Goal: Information Seeking & Learning: Learn about a topic

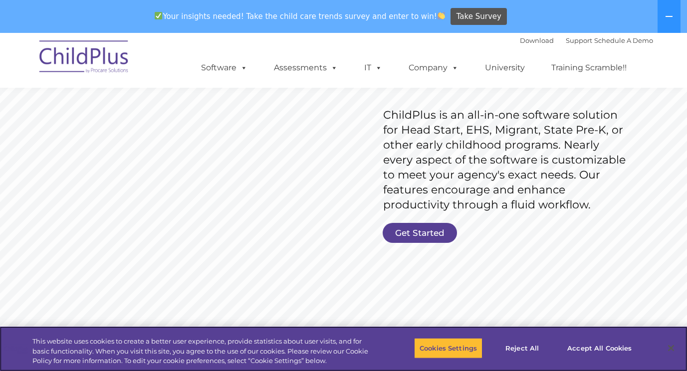
scroll to position [147, 0]
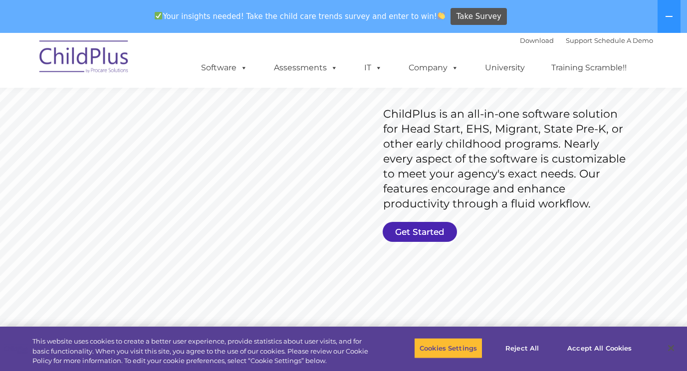
click at [396, 231] on link "Get Started" at bounding box center [420, 232] width 74 height 20
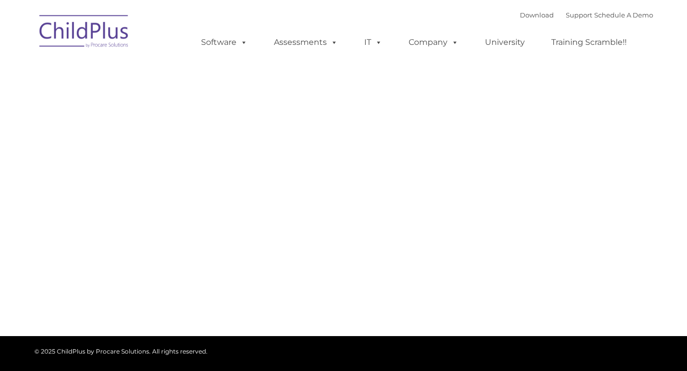
type input ""
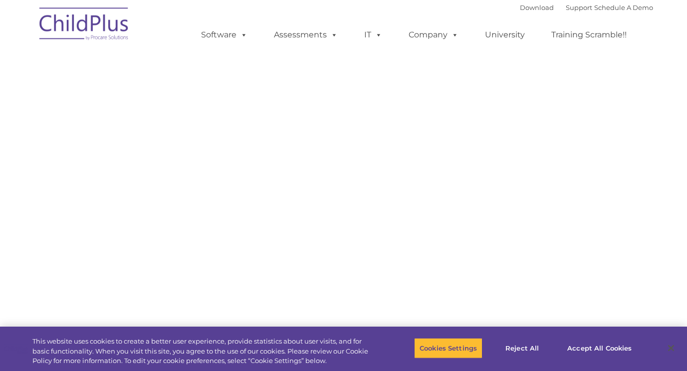
select select "MEDIUM"
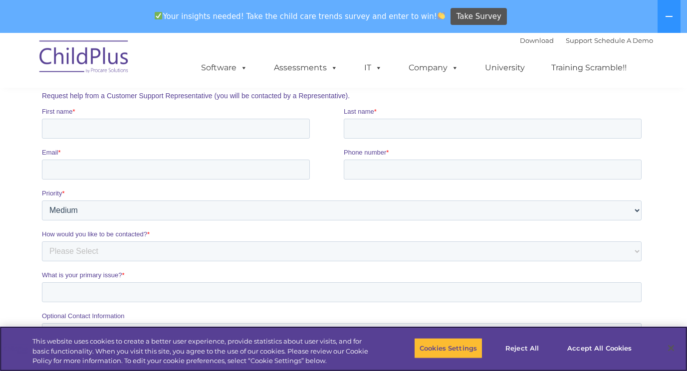
scroll to position [150, 0]
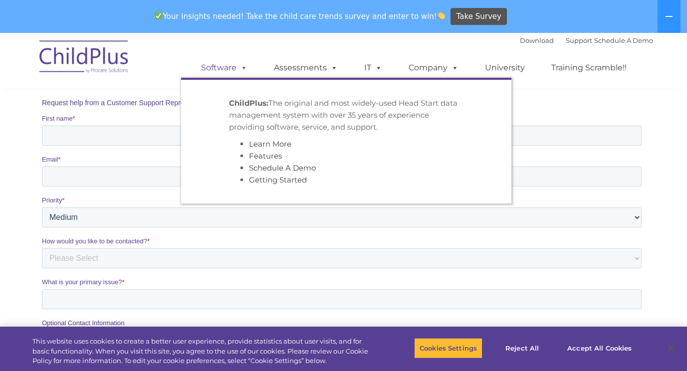
click at [228, 69] on link "Software" at bounding box center [224, 68] width 66 height 20
click at [301, 144] on li "Learn More" at bounding box center [356, 144] width 215 height 12
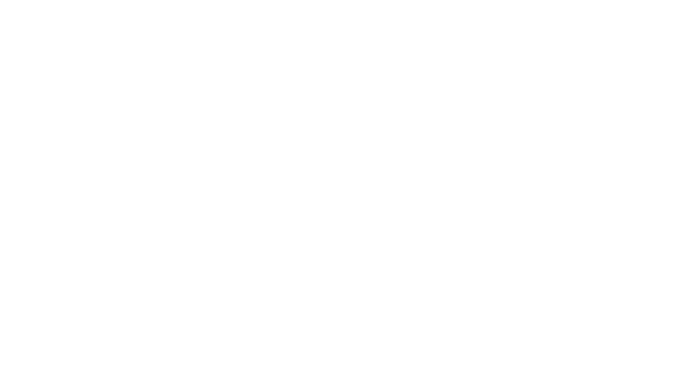
click at [0, 0] on html at bounding box center [0, 0] width 0 height 0
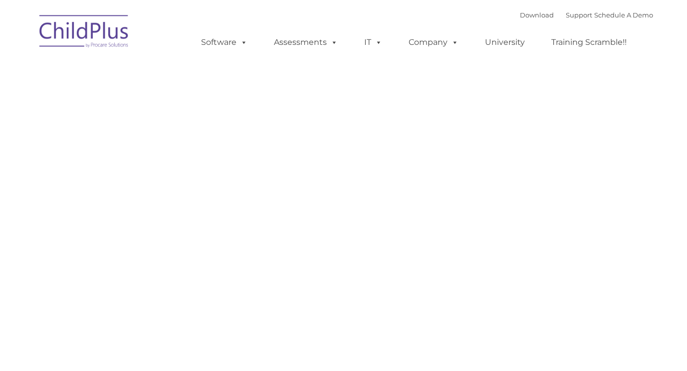
type input ""
